Goal: Task Accomplishment & Management: Use online tool/utility

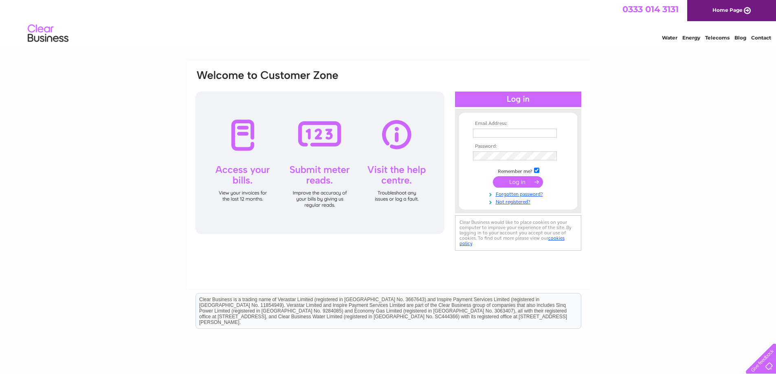
type input "andie@pascoelimited.com"
click at [513, 183] on input "submit" at bounding box center [518, 181] width 50 height 11
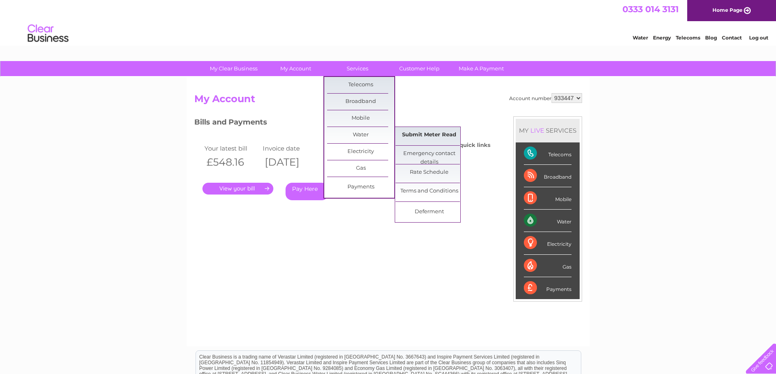
click at [418, 132] on link "Submit Meter Read" at bounding box center [428, 135] width 67 height 16
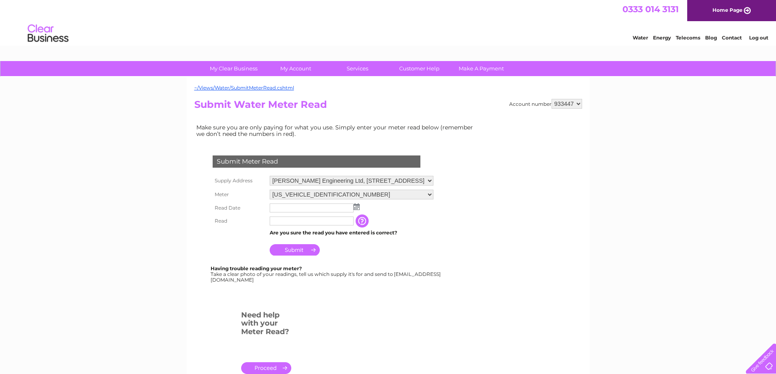
click at [281, 209] on input "text" at bounding box center [312, 208] width 84 height 9
click at [356, 207] on img at bounding box center [357, 207] width 6 height 7
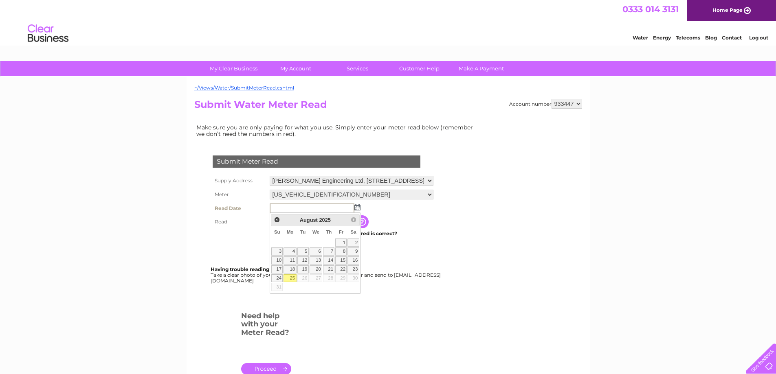
click at [290, 278] on link "25" at bounding box center [289, 278] width 13 height 8
type input "2025/08/25"
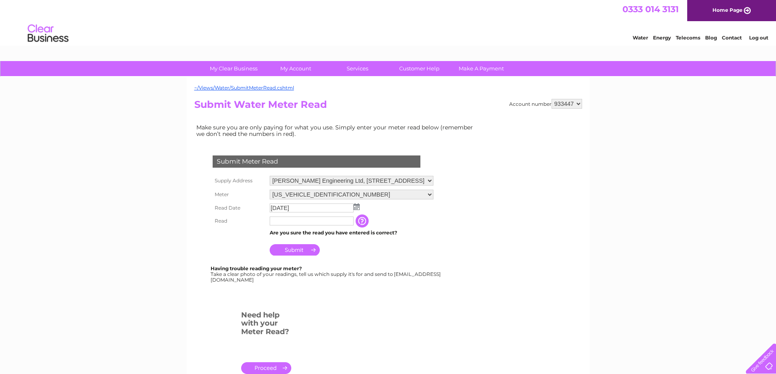
click at [284, 221] on input "text" at bounding box center [312, 221] width 84 height 9
type input "03967"
click at [295, 249] on input "Submit" at bounding box center [295, 249] width 50 height 11
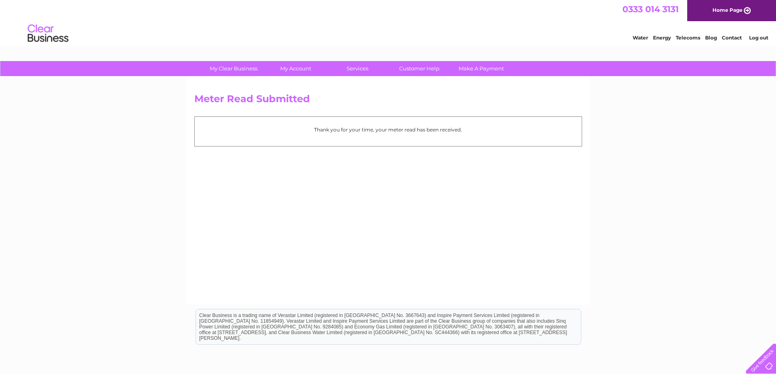
click at [763, 36] on link "Log out" at bounding box center [758, 38] width 19 height 6
